Goal: Navigation & Orientation: Find specific page/section

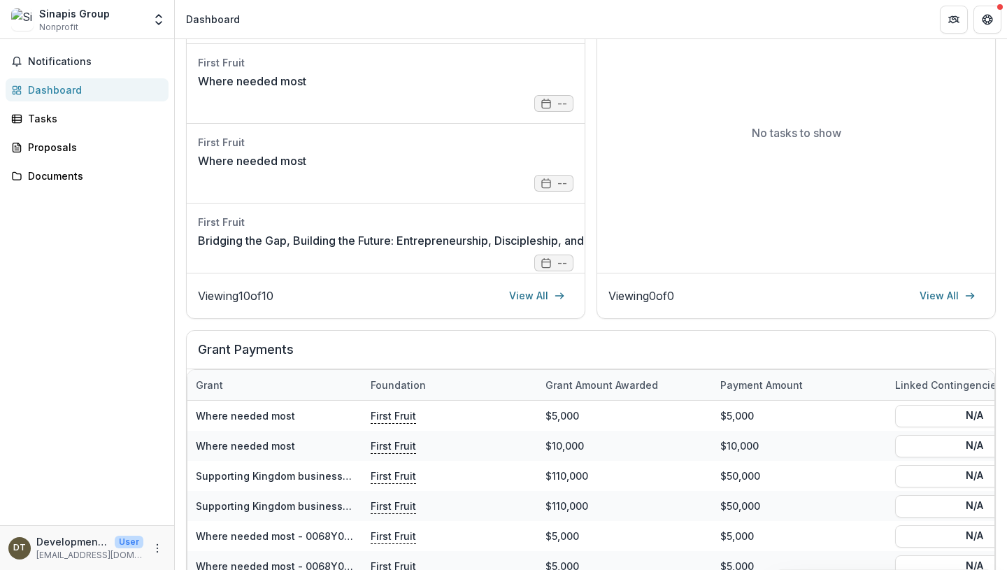
scroll to position [528, 0]
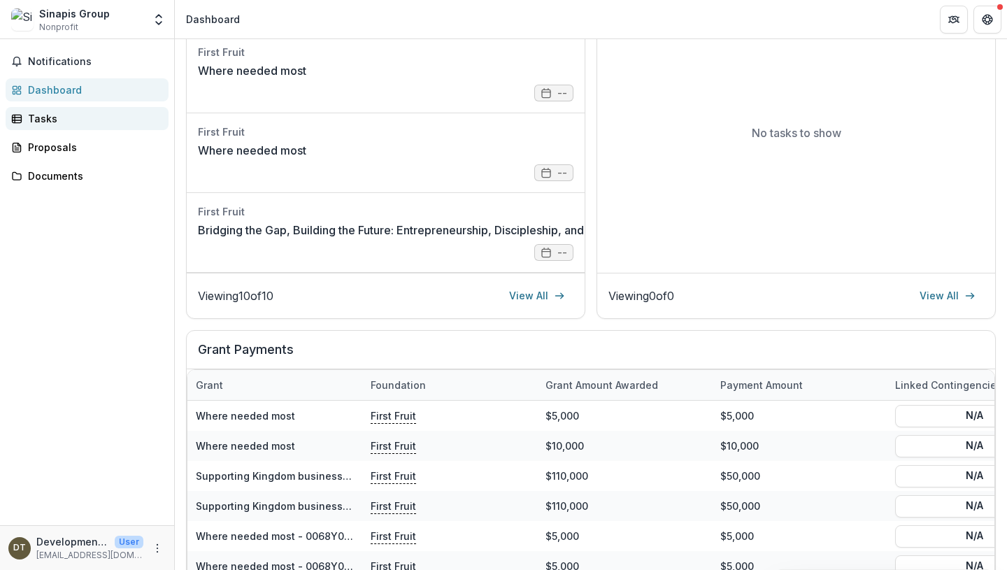
click at [98, 120] on div "Tasks" at bounding box center [92, 118] width 129 height 15
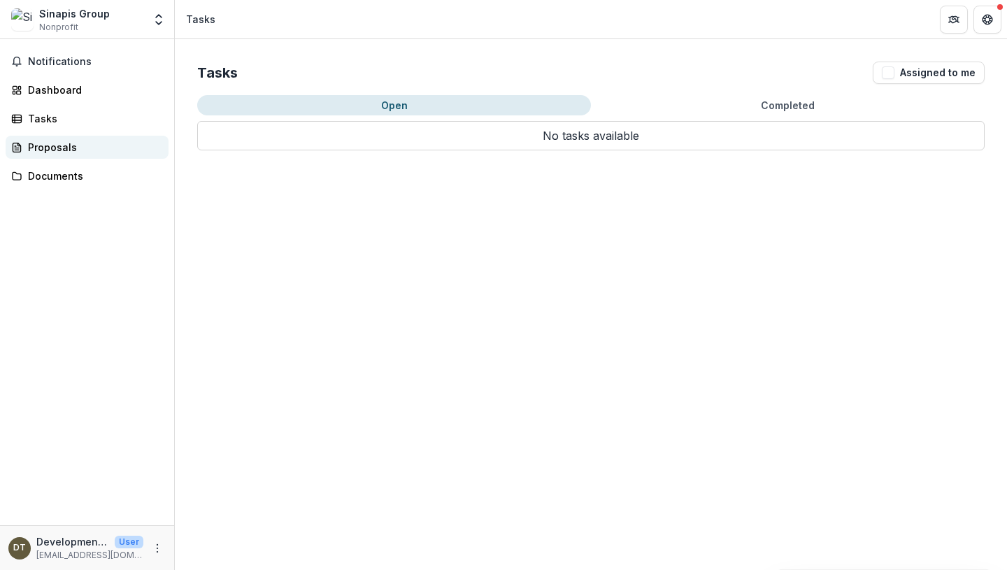
click at [99, 142] on div "Proposals" at bounding box center [92, 147] width 129 height 15
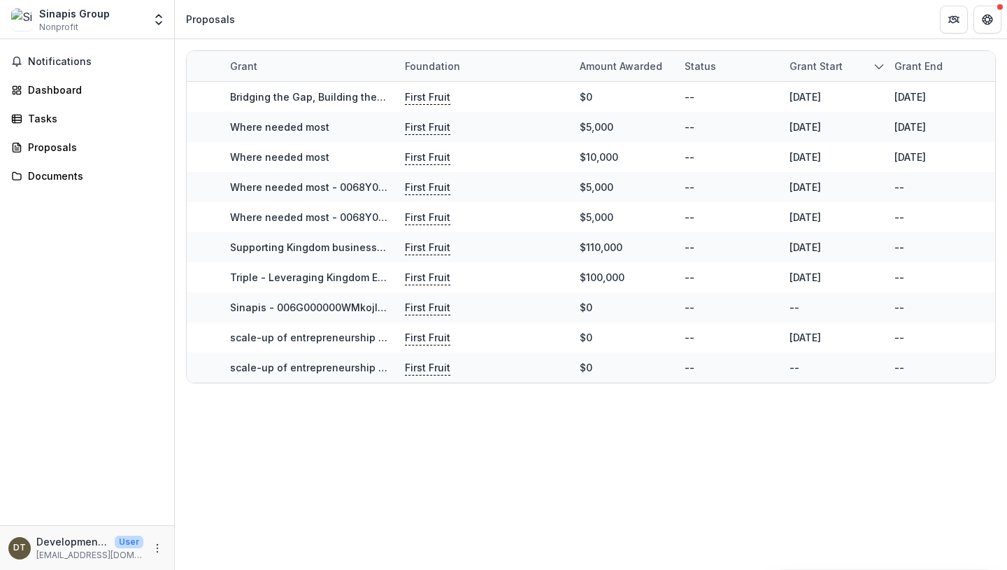
click at [97, 160] on div "Notifications Dashboard Tasks Proposals Documents" at bounding box center [87, 282] width 174 height 486
click at [95, 175] on div "Documents" at bounding box center [92, 175] width 129 height 15
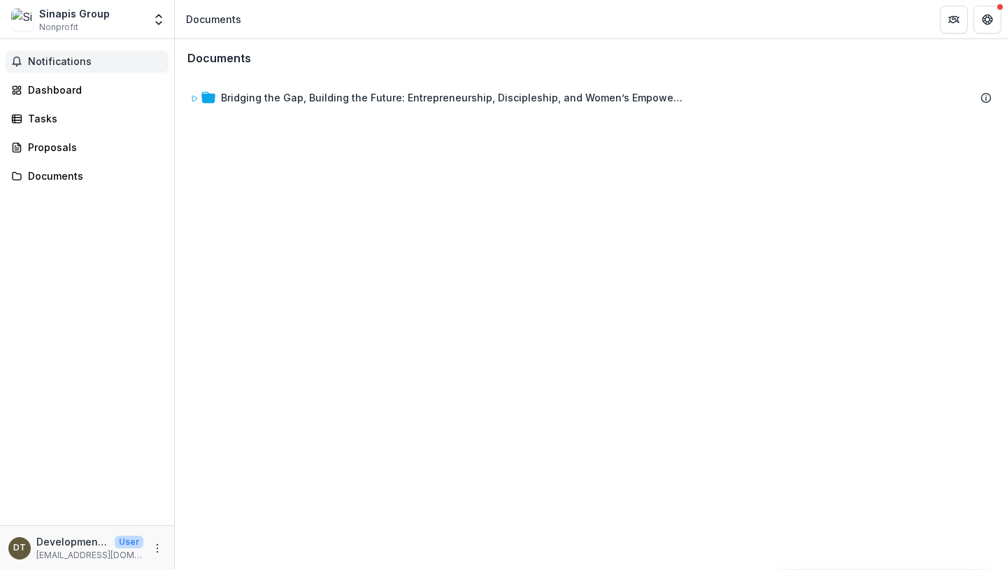
click at [112, 63] on span "Notifications" at bounding box center [95, 62] width 135 height 12
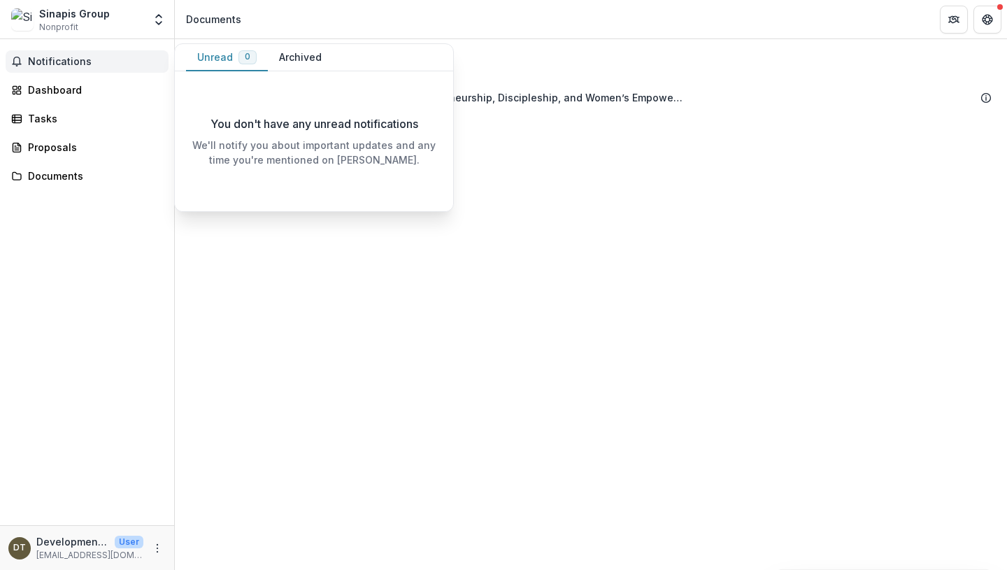
click at [100, 64] on span "Notifications" at bounding box center [95, 62] width 135 height 12
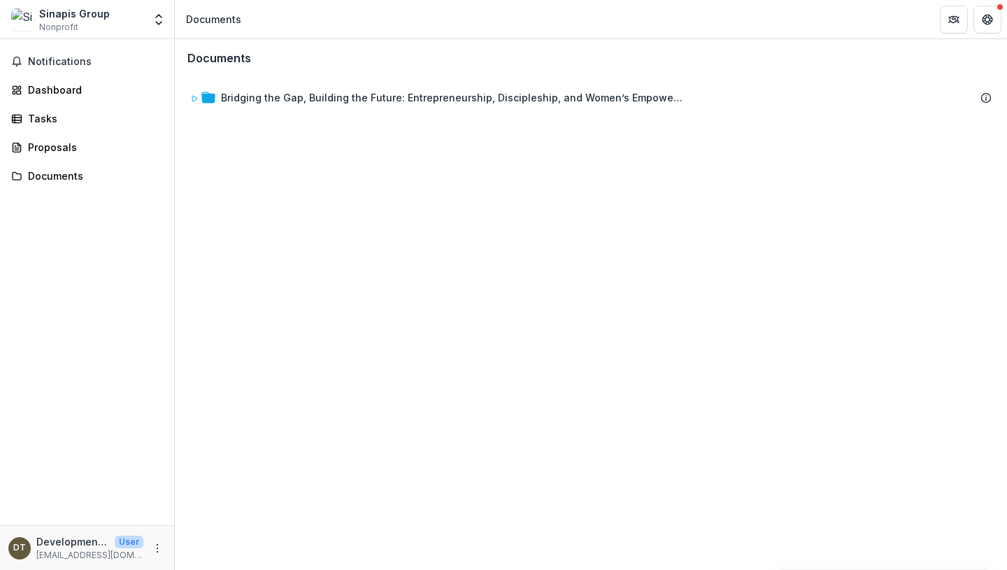
click at [101, 13] on div "Sinapis Group" at bounding box center [74, 13] width 71 height 15
